Goal: Information Seeking & Learning: Learn about a topic

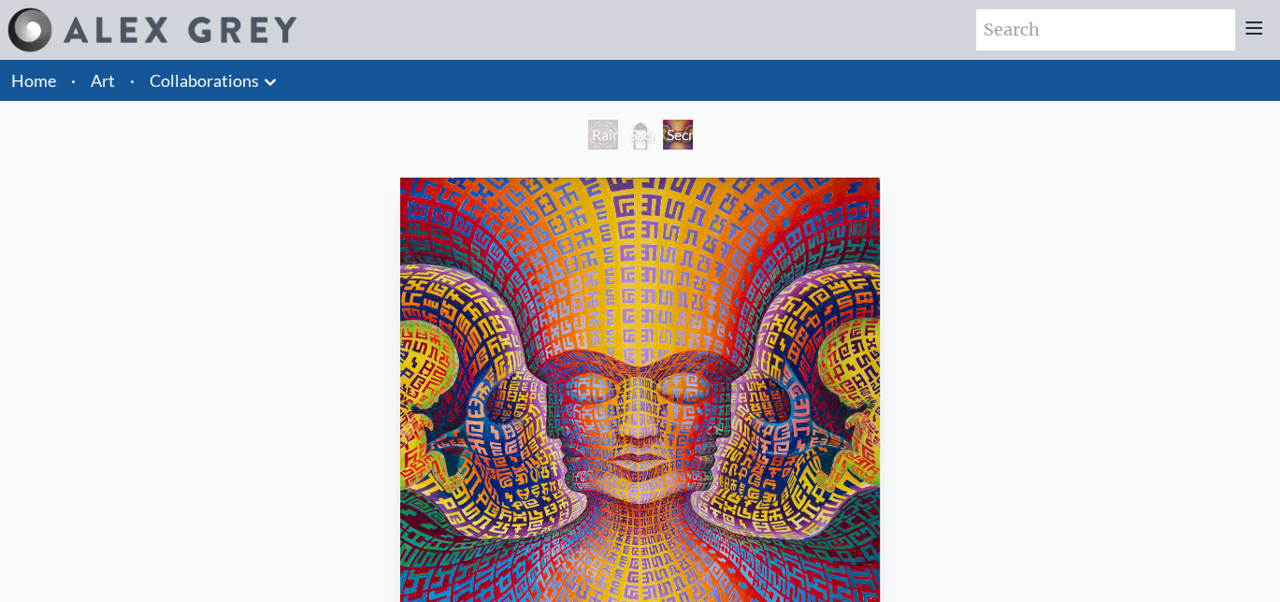
click at [199, 80] on link "Collaborations" at bounding box center [204, 80] width 109 height 26
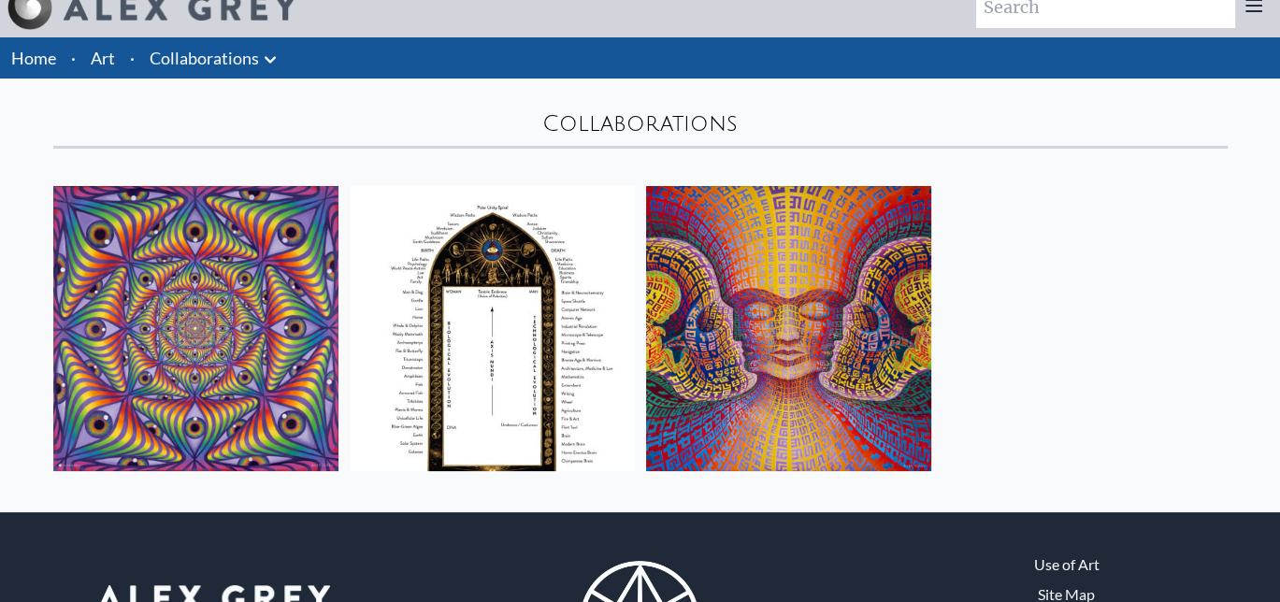
scroll to position [149, 0]
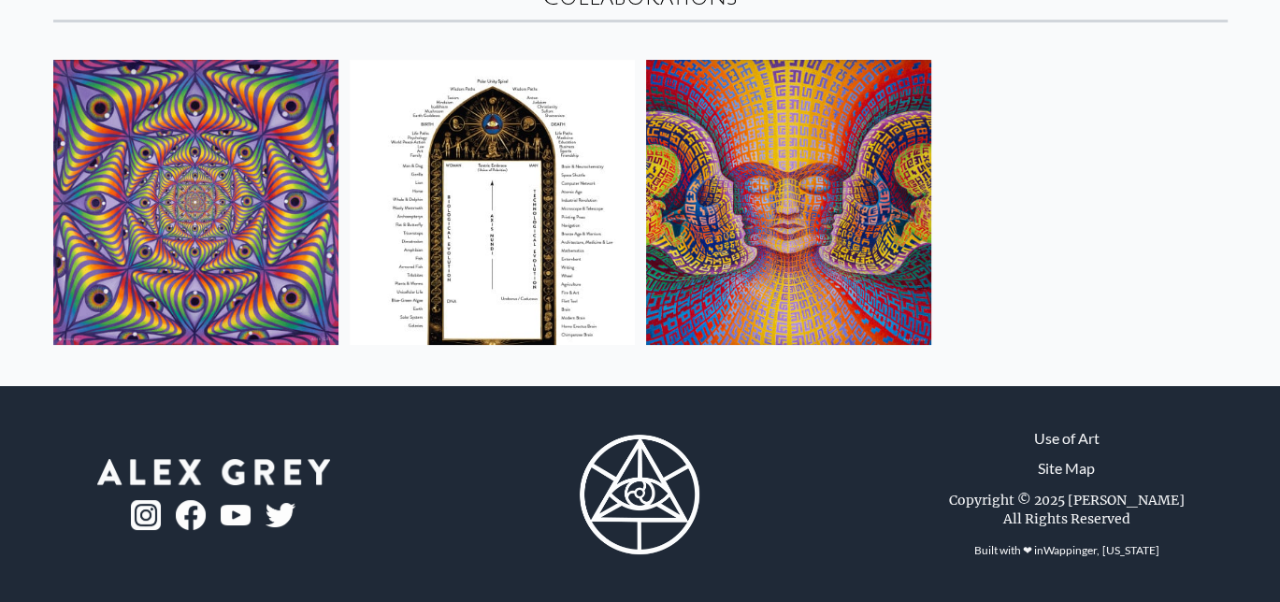
click at [1073, 436] on link "Use of Art" at bounding box center [1066, 438] width 65 height 22
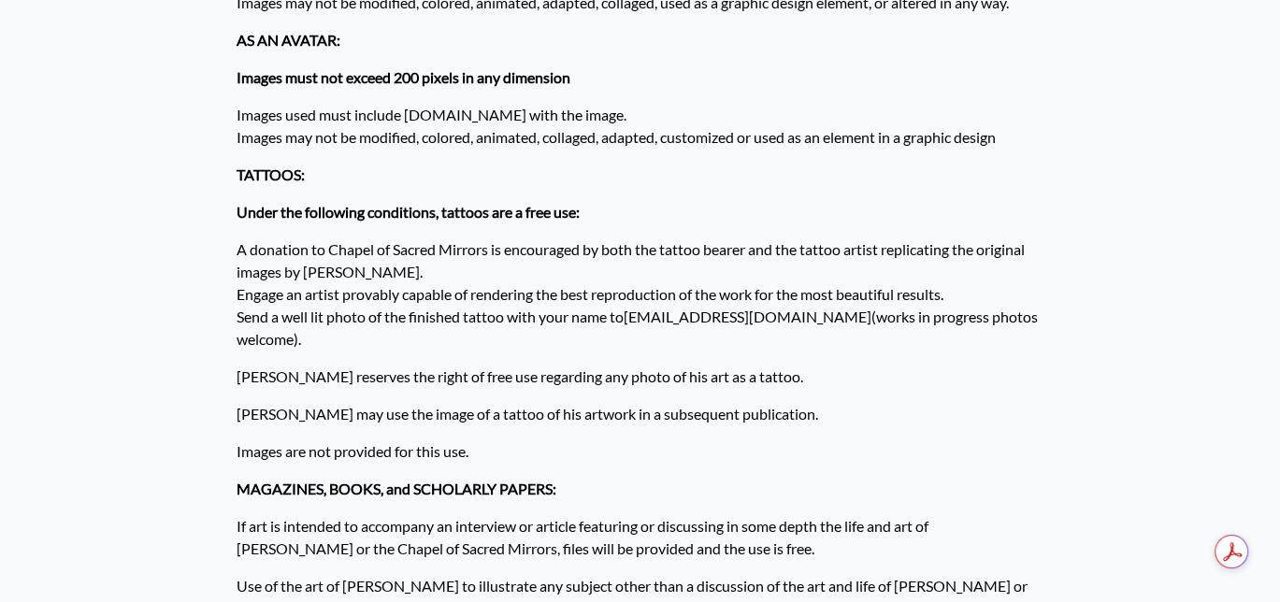
scroll to position [841, 0]
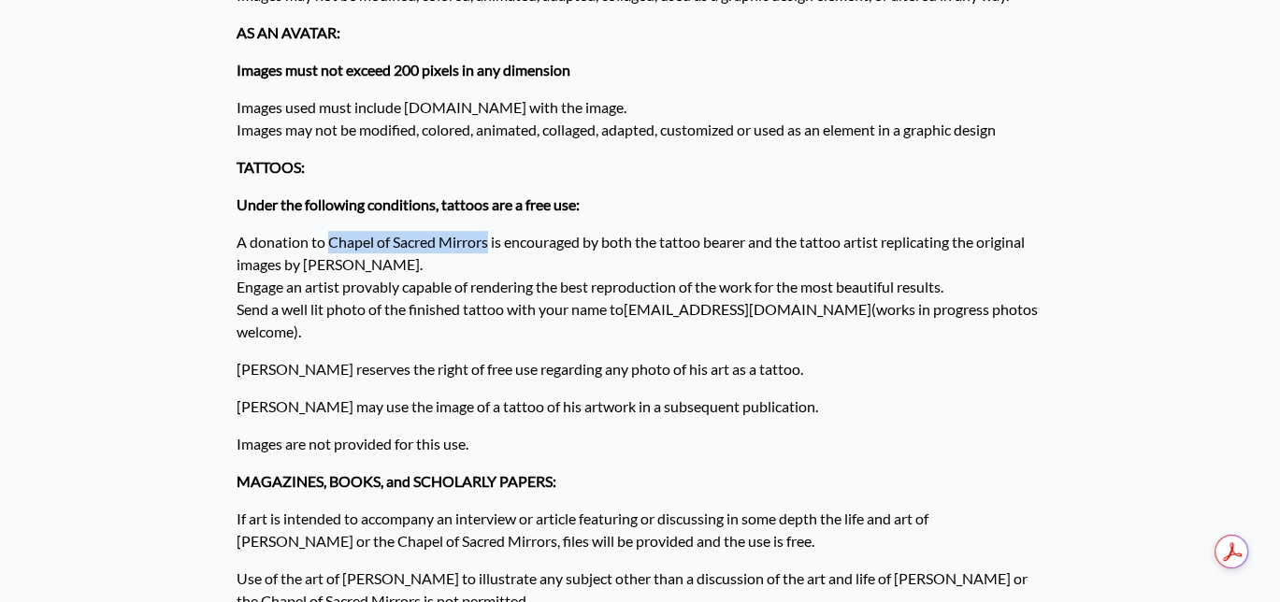
drag, startPoint x: 328, startPoint y: 242, endPoint x: 488, endPoint y: 250, distance: 160.0
click at [488, 250] on p "A donation to Chapel of Sacred Mirrors is encouraged by both the tattoo bearer …" at bounding box center [640, 286] width 808 height 127
copy p "Chapel of Sacred Mirrors"
